Goal: Transaction & Acquisition: Purchase product/service

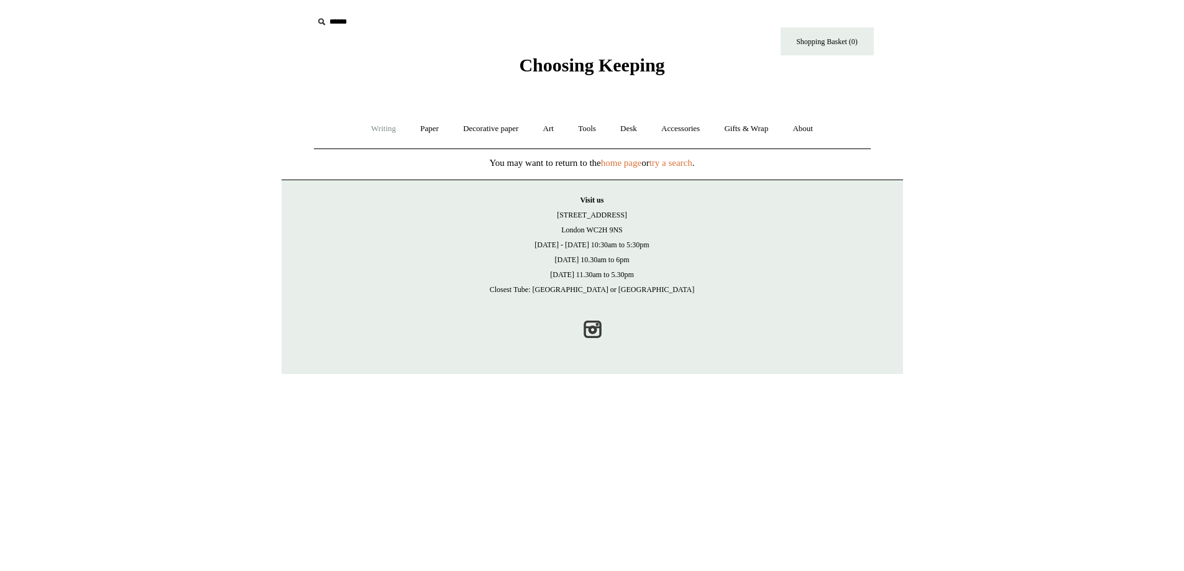
click at [384, 132] on link "Writing +" at bounding box center [383, 129] width 47 height 33
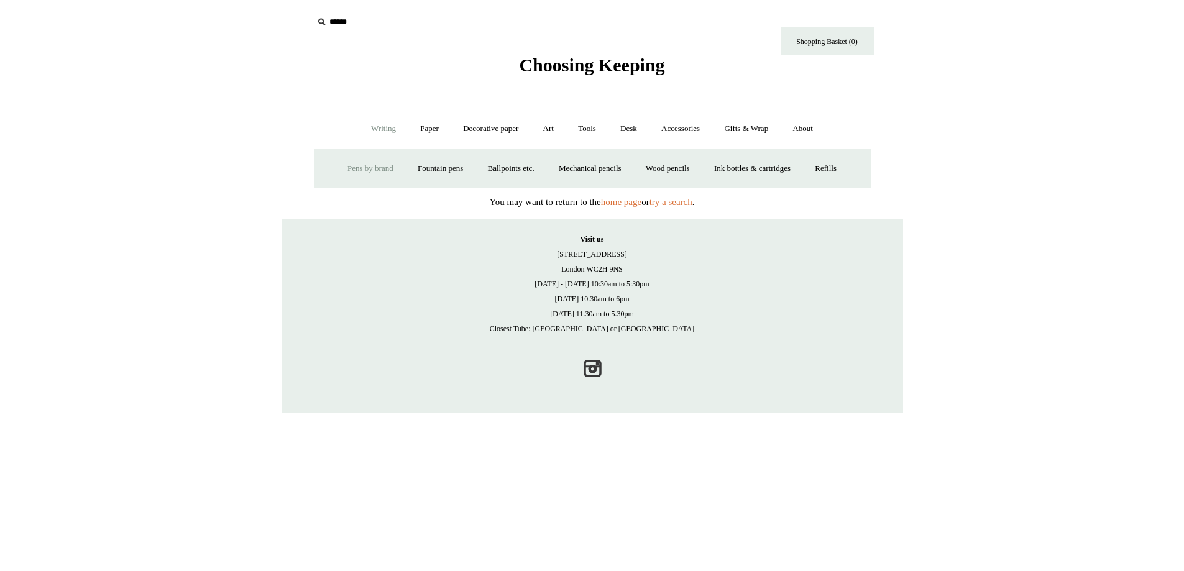
click at [366, 170] on link "Pens by brand +" at bounding box center [370, 168] width 68 height 33
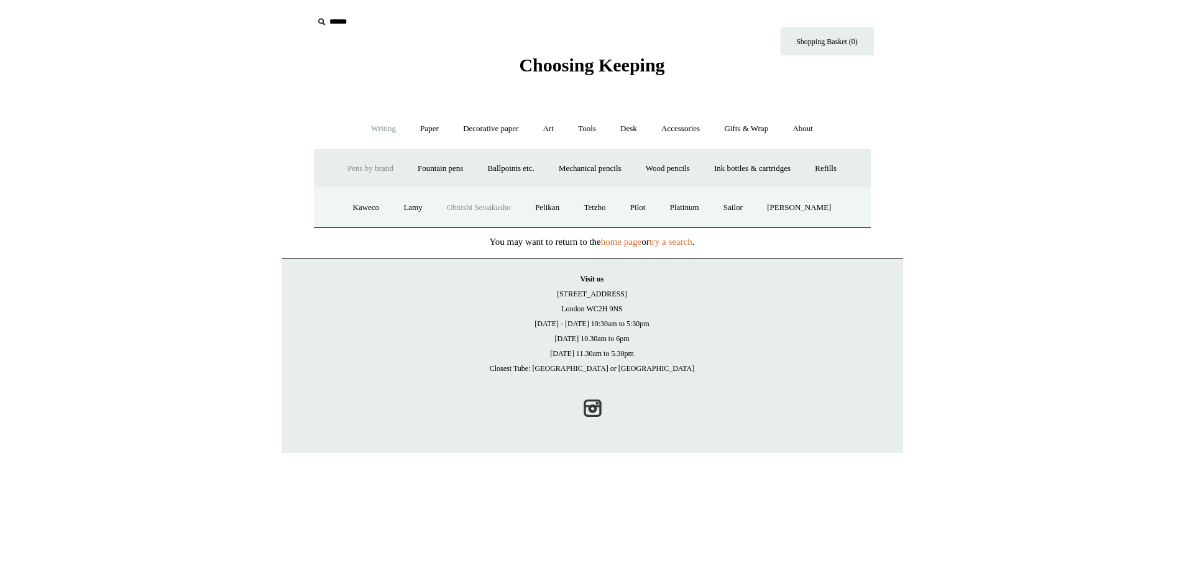
click at [482, 209] on link "Ohnishi Seisakusho" at bounding box center [479, 207] width 86 height 33
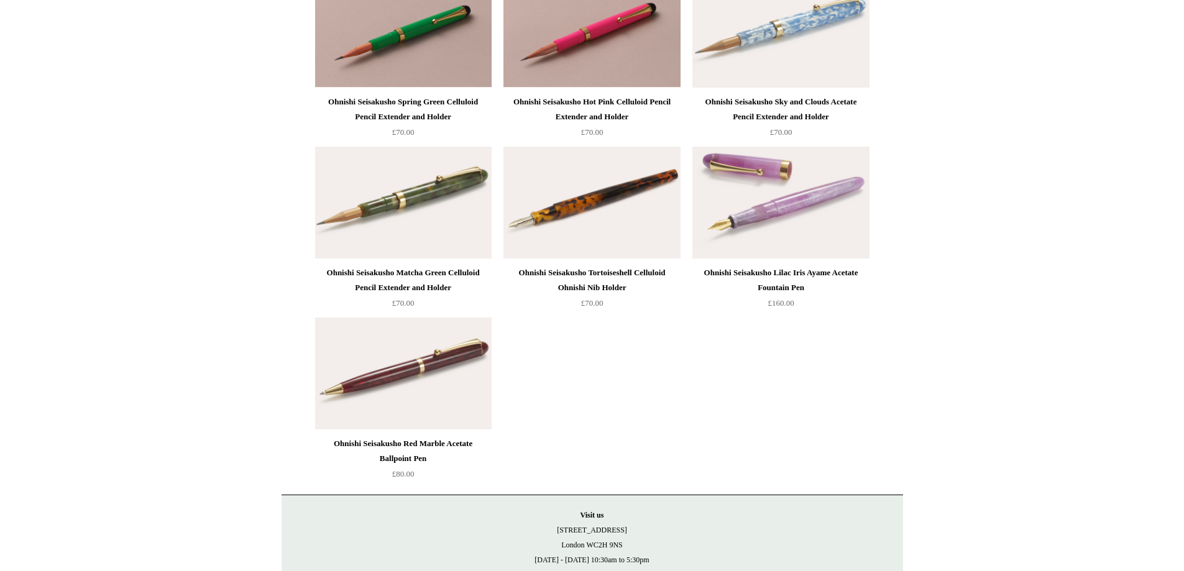
scroll to position [1843, 0]
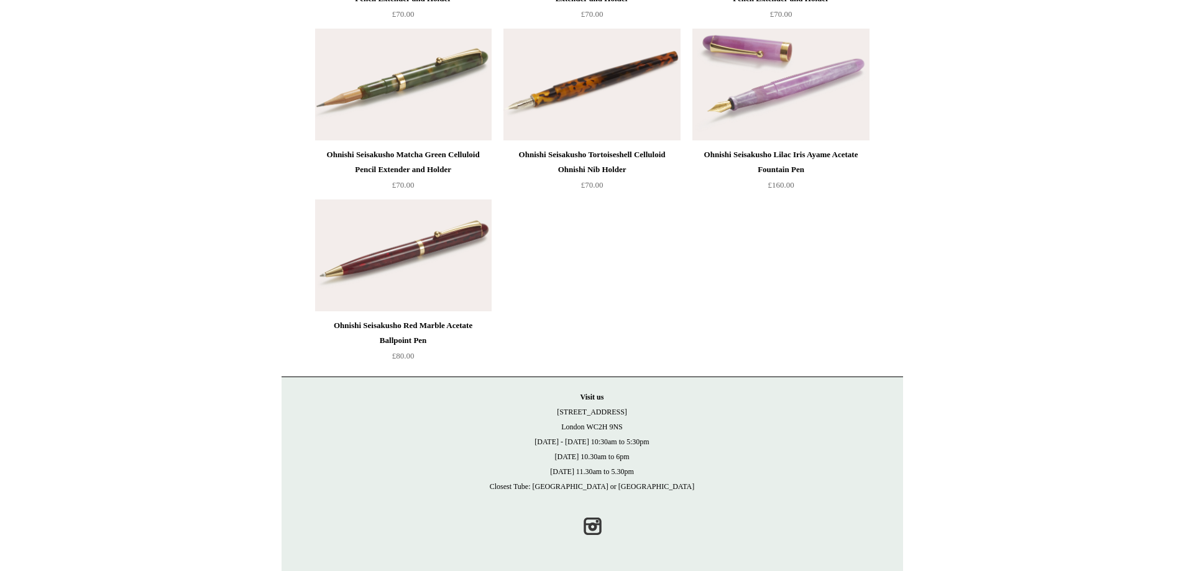
click at [379, 274] on img at bounding box center [403, 256] width 177 height 112
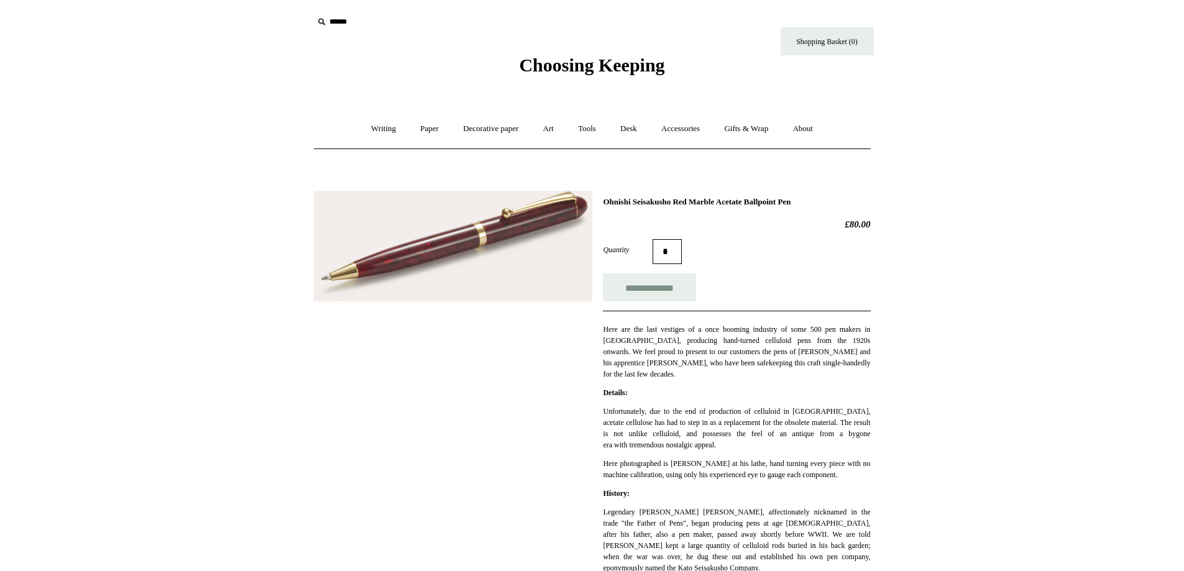
click at [449, 246] on img at bounding box center [453, 246] width 279 height 111
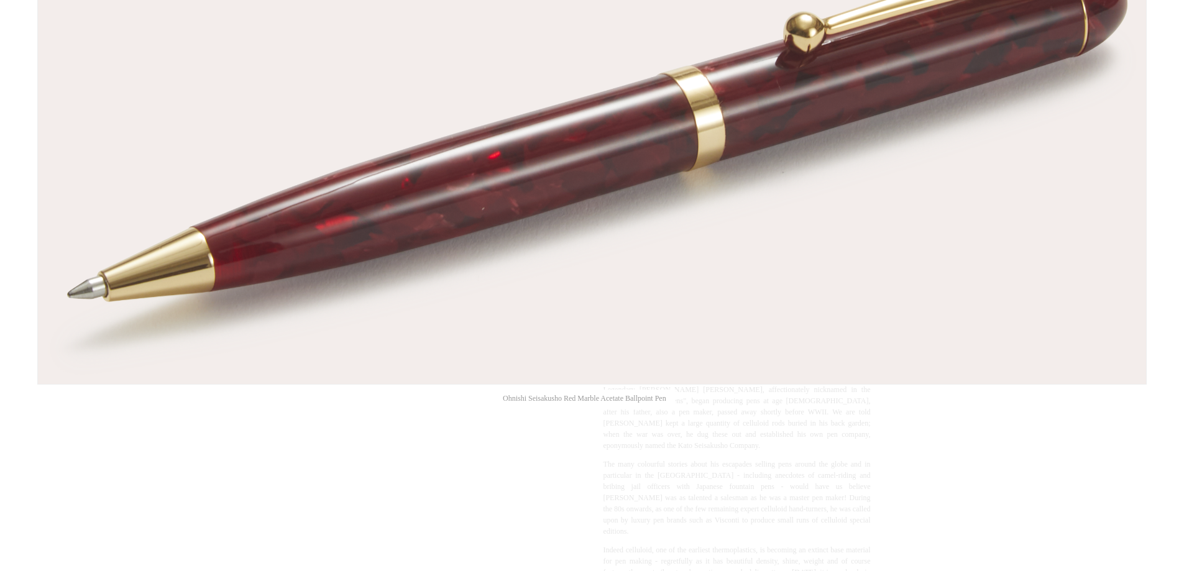
scroll to position [62, 0]
